Goal: Navigation & Orientation: Find specific page/section

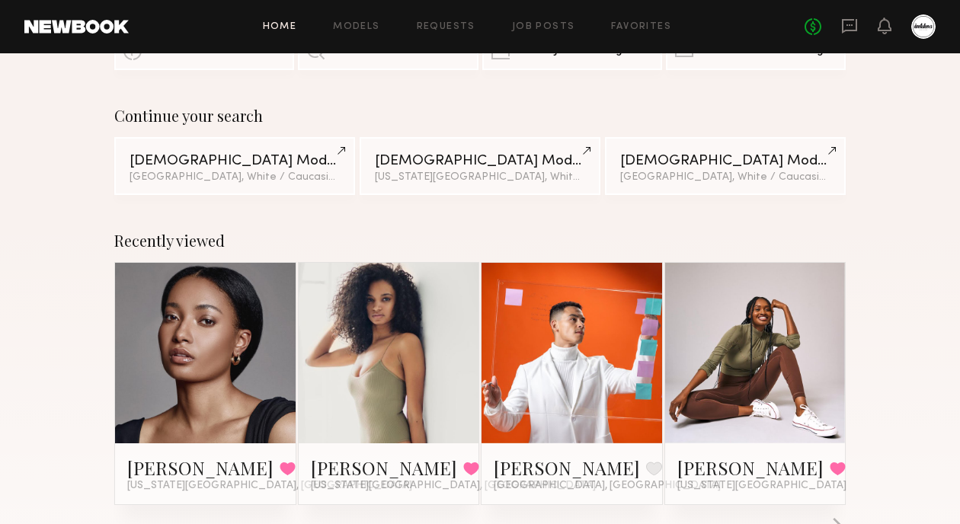
scroll to position [88, 0]
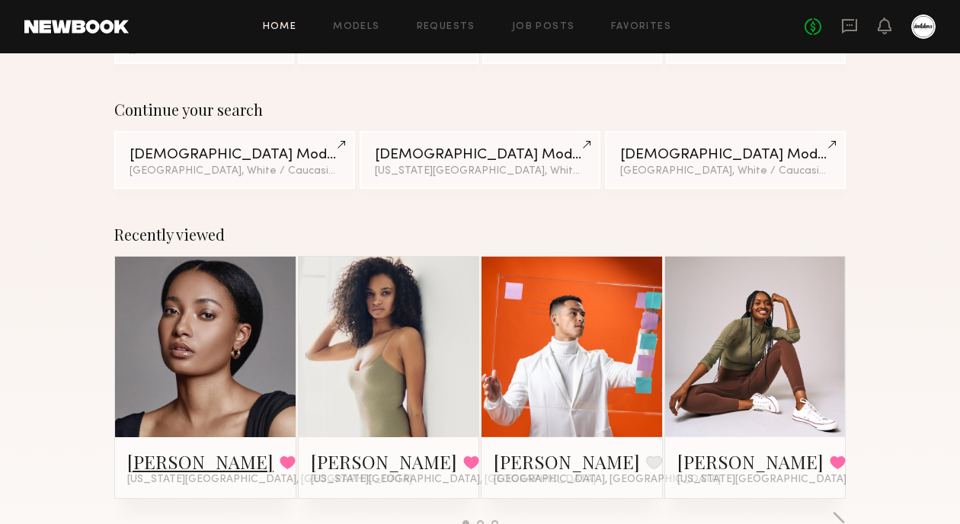
click at [174, 462] on link "[PERSON_NAME]" at bounding box center [200, 461] width 146 height 24
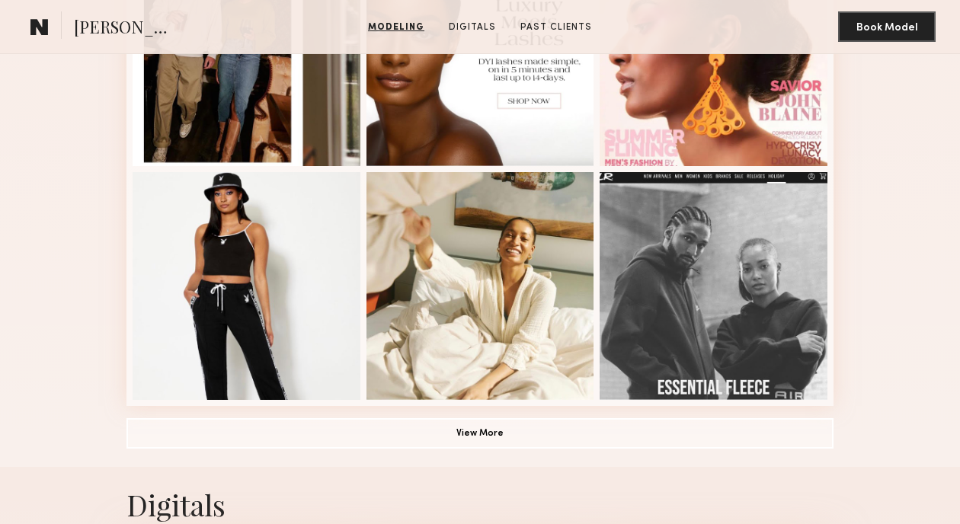
scroll to position [962, 0]
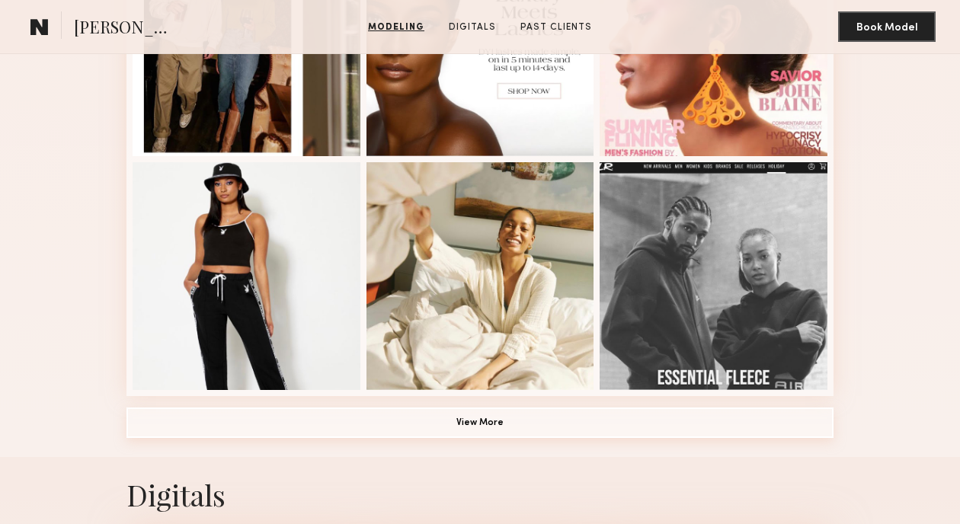
click at [545, 425] on button "View More" at bounding box center [479, 422] width 707 height 30
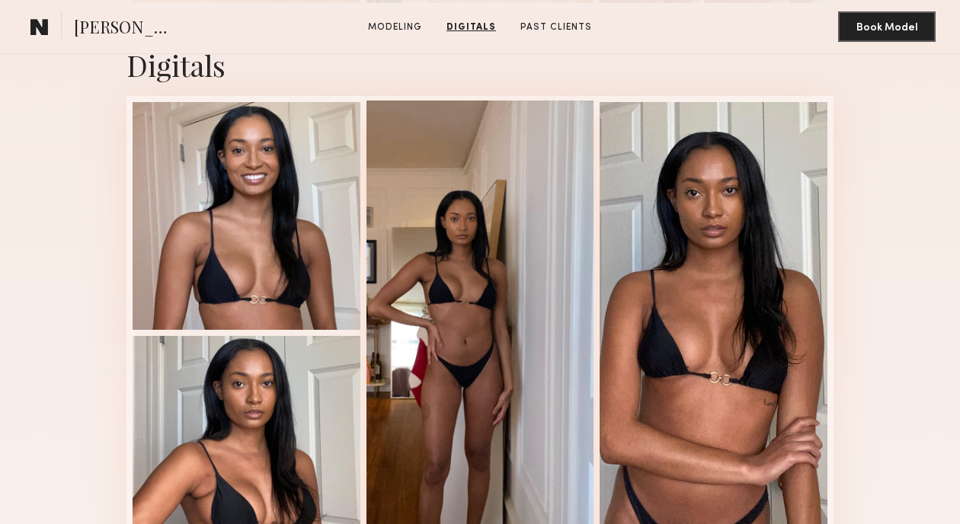
scroll to position [2244, 0]
